Goal: Go to known website: Access a specific website the user already knows

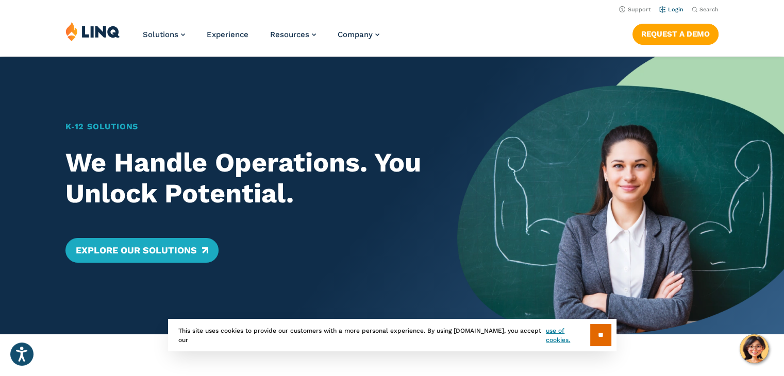
click at [682, 12] on link "Login" at bounding box center [671, 9] width 24 height 7
click at [671, 13] on li "Login" at bounding box center [671, 8] width 24 height 11
click at [681, 2] on header "Support Login Search Search for: Solutions Nutrition Overview NEW School Nutrit…" at bounding box center [392, 28] width 784 height 56
click at [669, 11] on link "Login" at bounding box center [671, 9] width 24 height 7
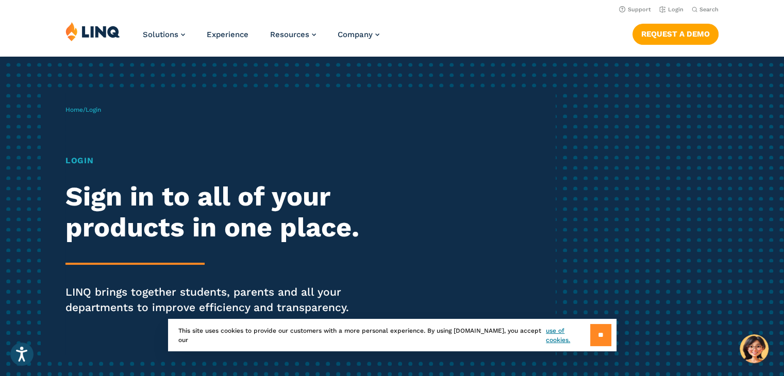
click at [602, 334] on input "**" at bounding box center [600, 335] width 21 height 22
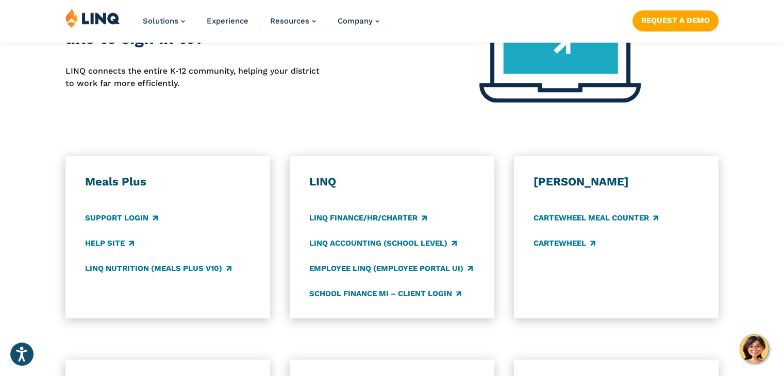
scroll to position [495, 0]
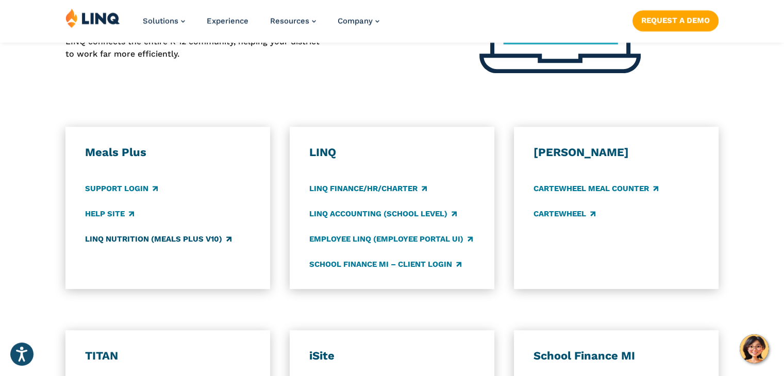
click at [136, 239] on link "LINQ Nutrition (Meals Plus v10)" at bounding box center [158, 239] width 146 height 11
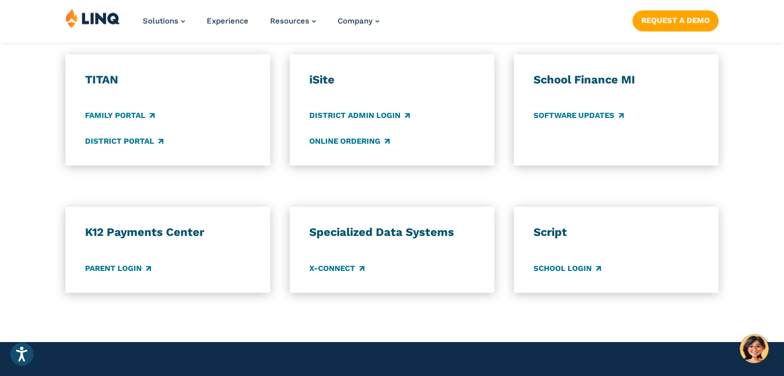
scroll to position [771, 0]
click at [135, 271] on link "Parent Login" at bounding box center [118, 268] width 66 height 11
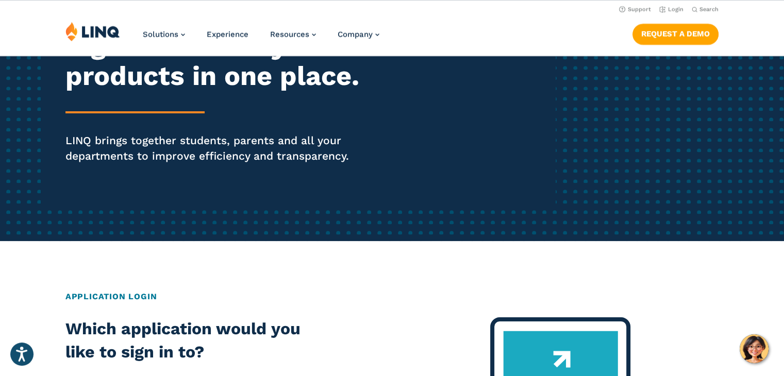
scroll to position [0, 0]
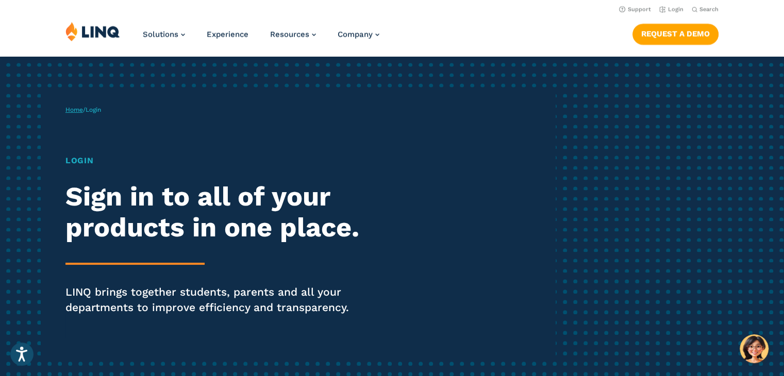
click at [72, 106] on link "Home" at bounding box center [74, 109] width 18 height 7
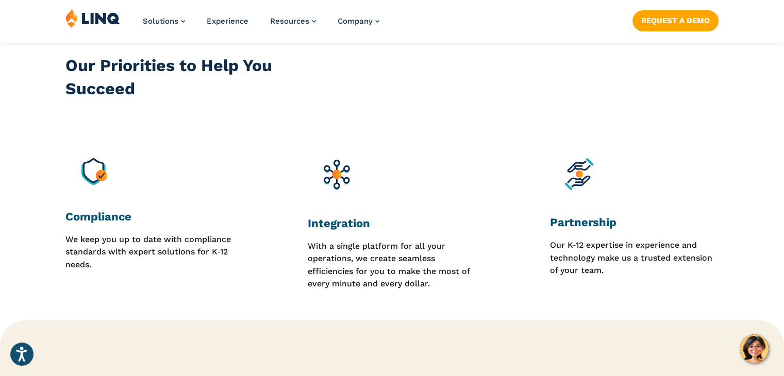
scroll to position [885, 0]
